Goal: Information Seeking & Learning: Learn about a topic

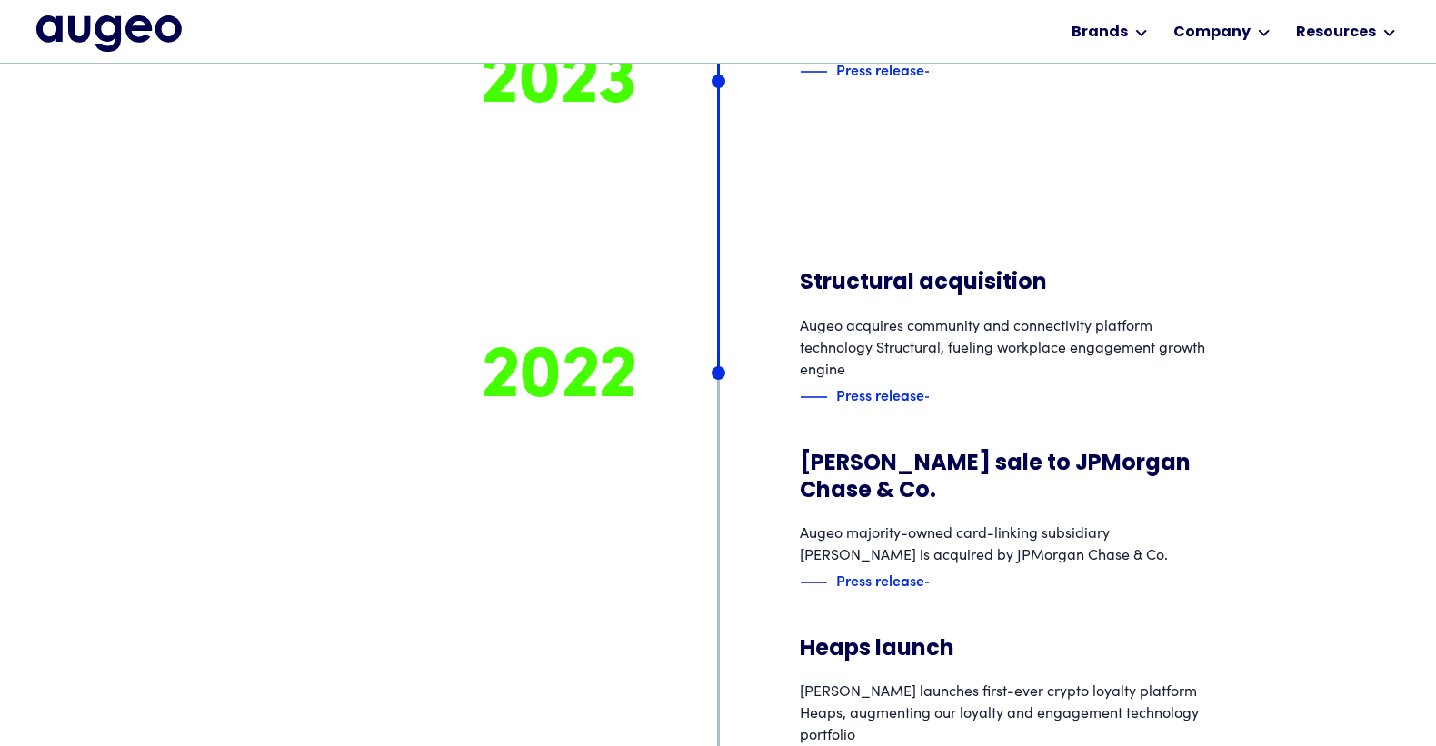
scroll to position [7974, 0]
click at [884, 385] on div "Press release" at bounding box center [844, 396] width 88 height 22
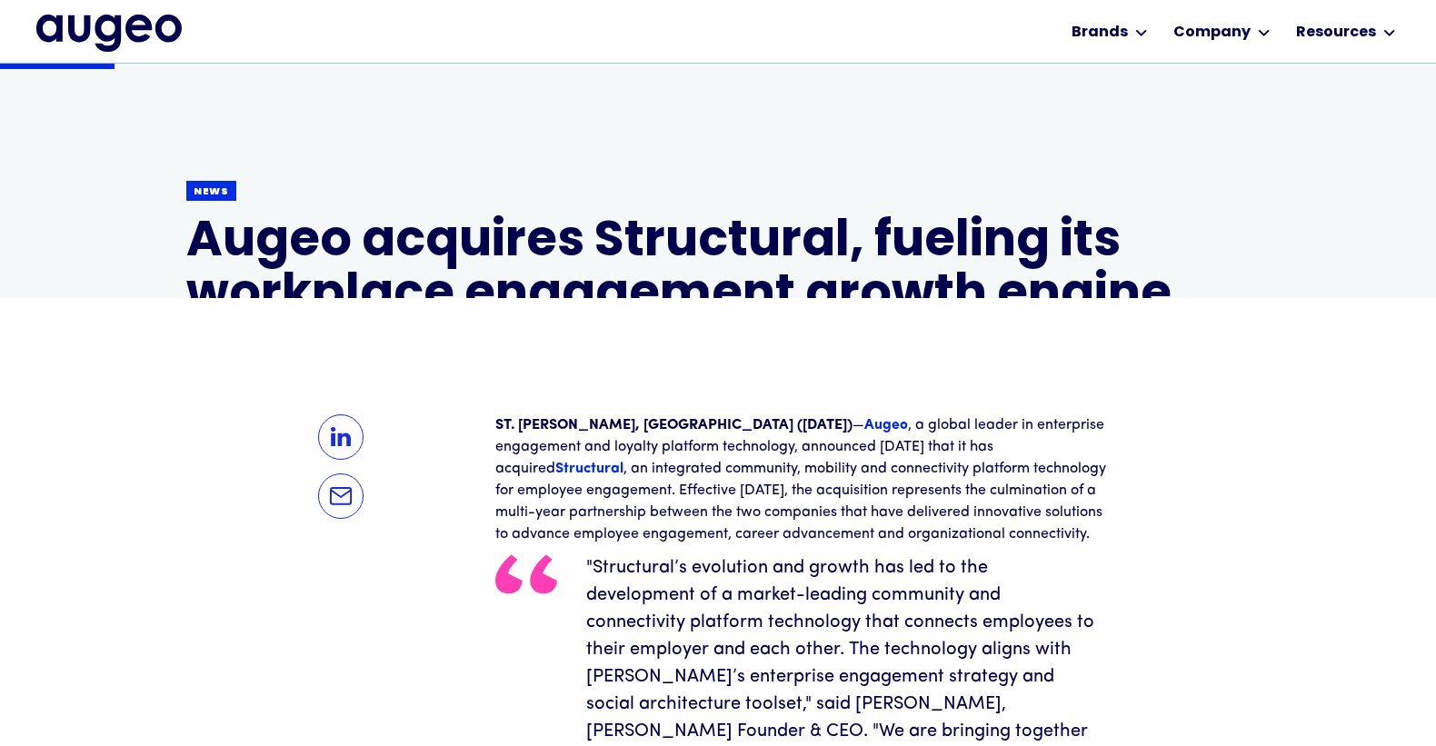
scroll to position [255, 0]
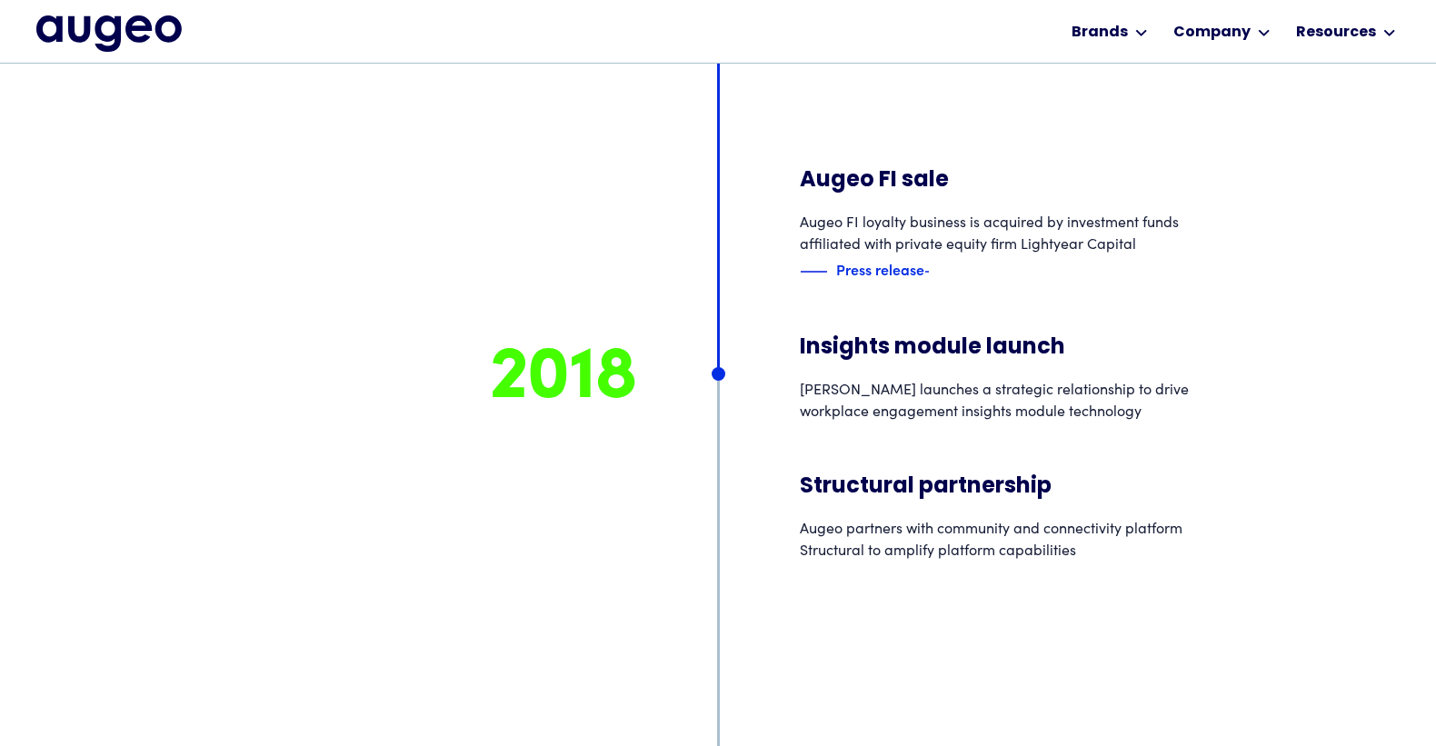
scroll to position [10480, 0]
click at [983, 475] on h3 "Structural partnership" at bounding box center [1013, 488] width 427 height 27
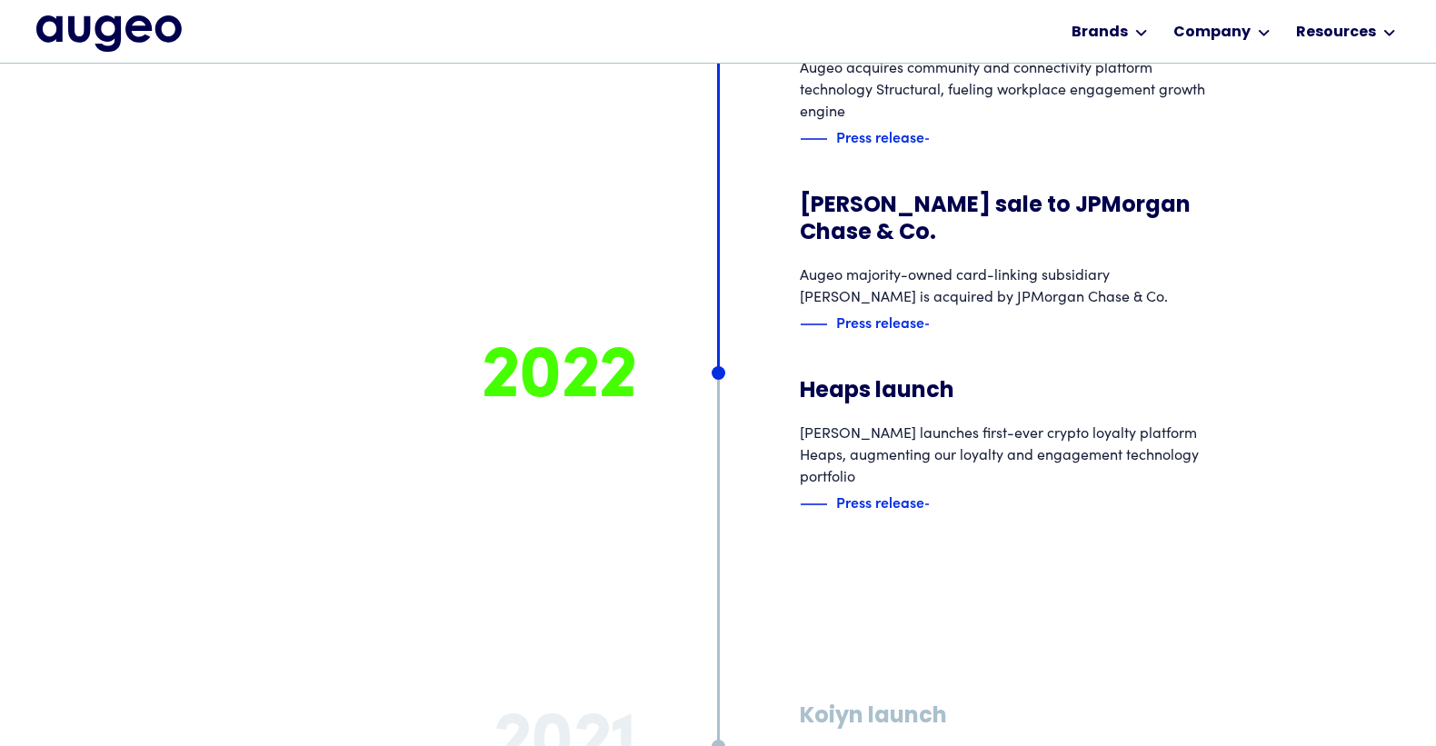
scroll to position [8232, 0]
